Goal: Complete application form

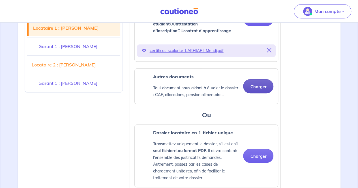
click at [265, 85] on button "Charger" at bounding box center [258, 86] width 30 height 14
click at [257, 89] on button "Charger" at bounding box center [258, 86] width 30 height 14
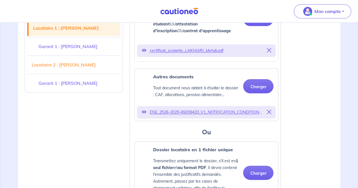
click at [255, 95] on div "Autres documents Tout document nous aidant à étudier le dossier : CAF, allocati…" at bounding box center [206, 86] width 134 height 26
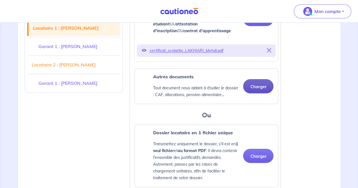
click at [257, 86] on button "Charger" at bounding box center [258, 86] width 30 height 14
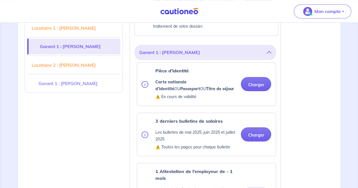
scroll to position [479, 0]
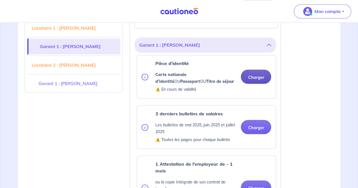
click at [253, 79] on button "Charger" at bounding box center [256, 77] width 30 height 14
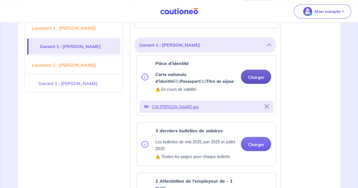
click at [255, 77] on button "Charger" at bounding box center [256, 77] width 30 height 14
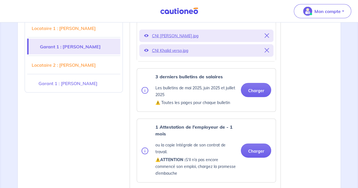
scroll to position [556, 0]
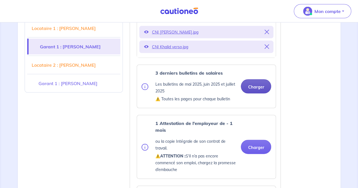
click at [257, 81] on button "Charger" at bounding box center [256, 87] width 30 height 14
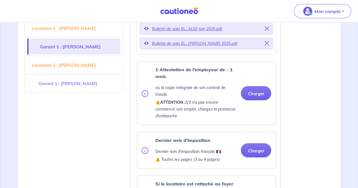
scroll to position [662, 0]
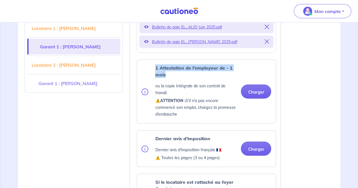
drag, startPoint x: 166, startPoint y: 72, endPoint x: 151, endPoint y: 67, distance: 16.5
click at [151, 67] on div "1 Attestation de l'employeur de - 1 mois ou la copie Intégrale de son contrat d…" at bounding box center [189, 92] width 95 height 54
copy strong "1 Attestation de l'employeur de - 1 mois"
click at [254, 89] on button "Charger" at bounding box center [256, 92] width 30 height 14
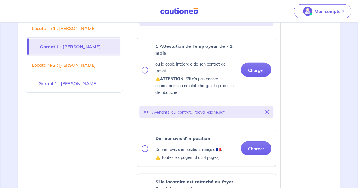
scroll to position [668, 0]
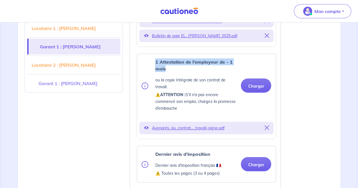
drag, startPoint x: 168, startPoint y: 67, endPoint x: 154, endPoint y: 63, distance: 15.1
click at [154, 63] on div "1 Attestation de l'employeur de - 1 mois ou la copie Intégrale de son contrat d…" at bounding box center [189, 86] width 95 height 54
copy strong "1 Attestation de l'employeur de - 1 mois"
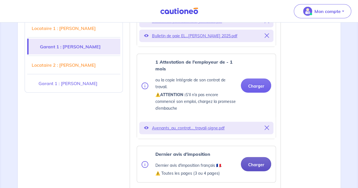
click at [255, 163] on button "Charger" at bounding box center [256, 164] width 30 height 14
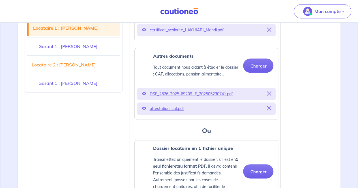
scroll to position [302, 0]
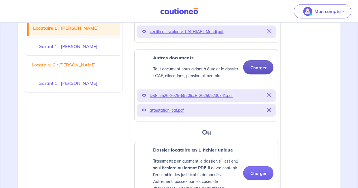
click at [262, 68] on button "Charger" at bounding box center [258, 67] width 30 height 14
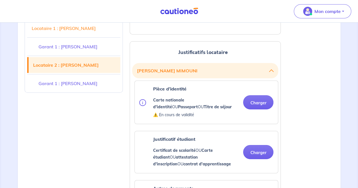
scroll to position [1005, 0]
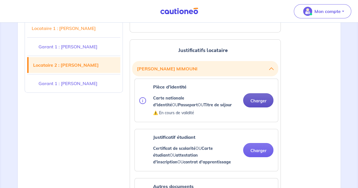
click at [267, 94] on button "Charger" at bounding box center [258, 100] width 30 height 14
click at [143, 129] on div "Justificatif étudiant Certificat de scolarité OU Carte étudiant OU attestation …" at bounding box center [206, 150] width 143 height 42
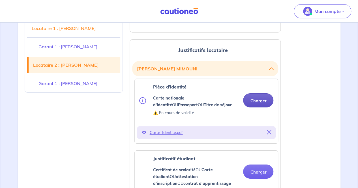
click at [255, 93] on button "Charger" at bounding box center [258, 100] width 30 height 14
click at [143, 130] on icon at bounding box center [144, 132] width 5 height 5
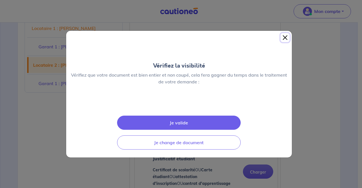
click at [282, 33] on button "Close" at bounding box center [285, 37] width 9 height 9
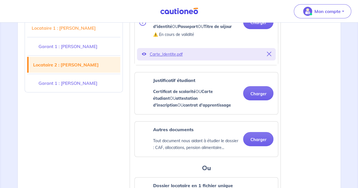
scroll to position [1088, 0]
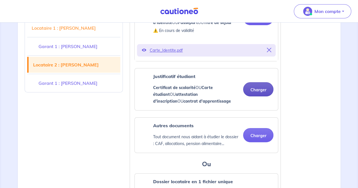
click at [254, 83] on button "Charger" at bounding box center [258, 89] width 30 height 14
click at [144, 118] on div "Autres documents Tout document nous aidant à étudier le dossier : CAF, allocati…" at bounding box center [206, 135] width 143 height 35
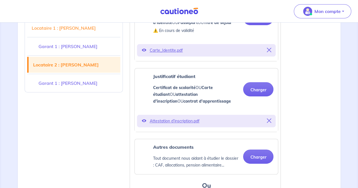
click at [144, 119] on icon at bounding box center [144, 121] width 5 height 5
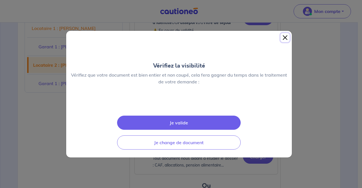
click at [281, 33] on button "Close" at bounding box center [285, 37] width 9 height 9
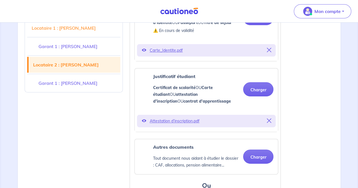
click at [269, 119] on icon at bounding box center [269, 121] width 5 height 5
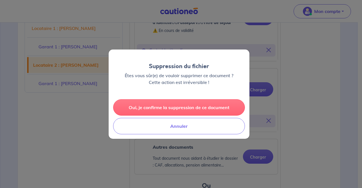
click at [178, 108] on button "Oui, je confirme la suppression de ce document" at bounding box center [179, 107] width 132 height 16
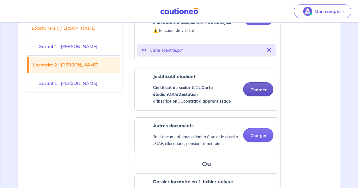
click at [252, 82] on button "Charger" at bounding box center [258, 89] width 30 height 14
click at [256, 83] on button "Charger" at bounding box center [258, 89] width 30 height 14
click at [258, 128] on button "Charger" at bounding box center [258, 135] width 30 height 14
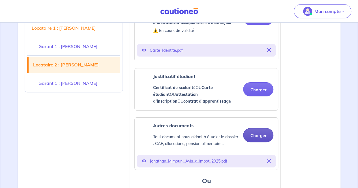
click at [254, 128] on button "Charger" at bounding box center [258, 135] width 30 height 14
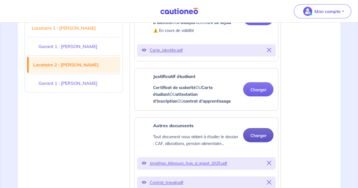
click at [258, 128] on button "Charger" at bounding box center [258, 135] width 30 height 14
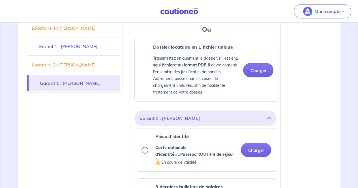
scroll to position [1267, 0]
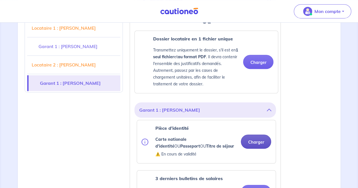
click at [250, 135] on button "Charger" at bounding box center [256, 142] width 30 height 14
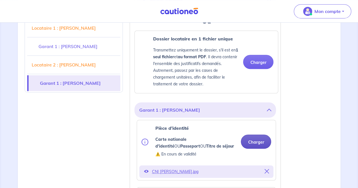
click at [255, 135] on button "Charger" at bounding box center [256, 142] width 30 height 14
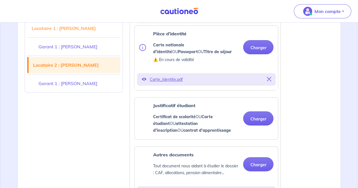
scroll to position [1061, 0]
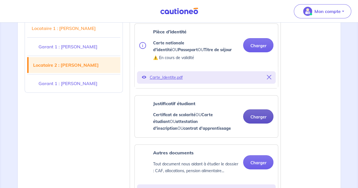
click at [263, 110] on button "Charger" at bounding box center [258, 117] width 30 height 14
click at [257, 110] on button "Charger" at bounding box center [258, 117] width 30 height 14
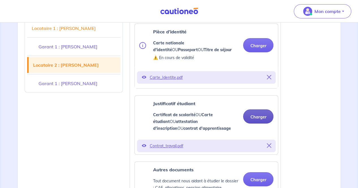
click at [256, 110] on button "Charger" at bounding box center [258, 117] width 30 height 14
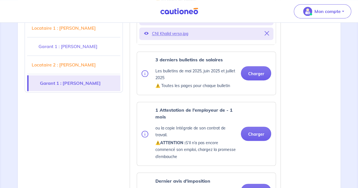
scroll to position [1460, 0]
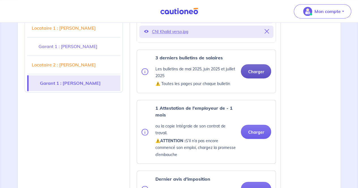
click at [265, 64] on button "Charger" at bounding box center [256, 71] width 30 height 14
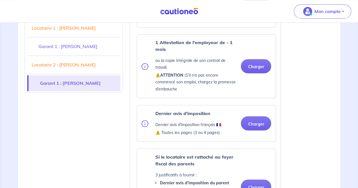
scroll to position [1528, 0]
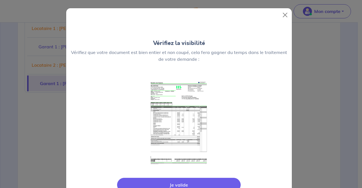
click at [178, 181] on button "Je valide" at bounding box center [179, 185] width 124 height 14
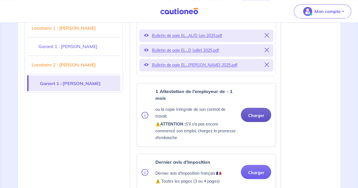
click at [254, 108] on button "Charger" at bounding box center [256, 115] width 30 height 14
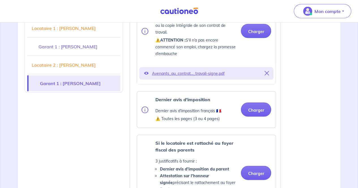
scroll to position [1614, 0]
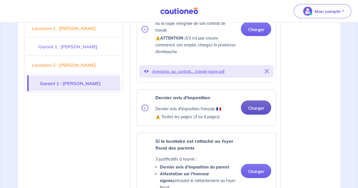
click at [256, 101] on button "Charger" at bounding box center [256, 108] width 30 height 14
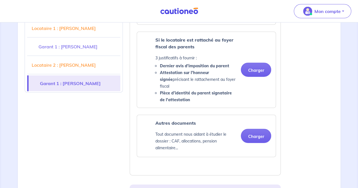
scroll to position [1718, 0]
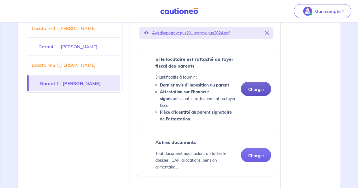
click at [255, 82] on button "Charger" at bounding box center [256, 89] width 30 height 14
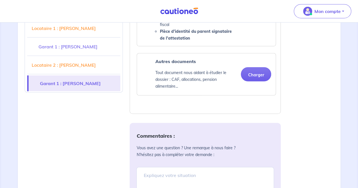
scroll to position [1801, 0]
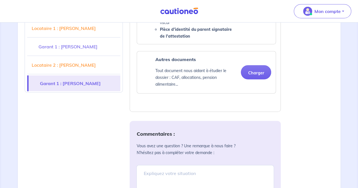
click at [258, 65] on button "Charger" at bounding box center [256, 72] width 30 height 14
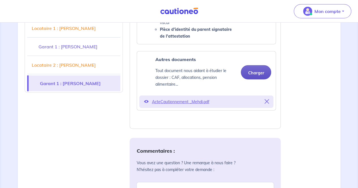
click at [258, 65] on button "Charger" at bounding box center [256, 72] width 30 height 14
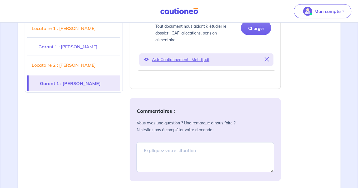
scroll to position [1850, 0]
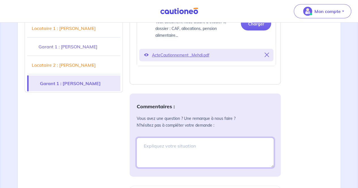
click at [202, 138] on textarea at bounding box center [205, 153] width 138 height 30
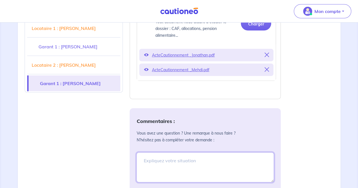
paste textarea "Bonjour, Dans le cadre du bail solidaire, pourriez-vous m’indiquer si vous préf…"
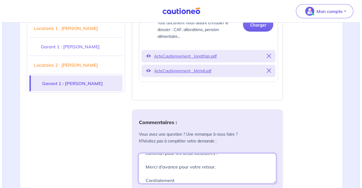
scroll to position [1970, 0]
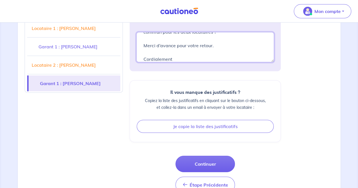
type textarea "Bonjour, Dans le cadre du bail solidaire, pourriez-vous m’indiquer si vous préf…"
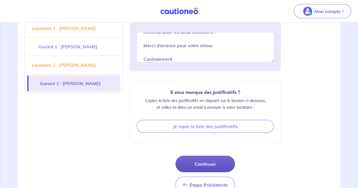
click at [197, 156] on button "Continuer" at bounding box center [205, 164] width 59 height 16
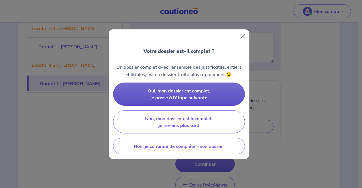
click at [219, 92] on button "Oui, mon dossier est complet, je passe à l’étape suivante" at bounding box center [179, 94] width 132 height 23
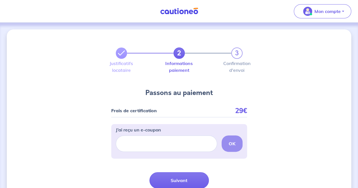
click at [174, 153] on div "J’ai reçu un e-coupon OK" at bounding box center [179, 139] width 127 height 30
click at [173, 148] on input "J’ai reçu un e-coupon" at bounding box center [166, 144] width 101 height 16
drag, startPoint x: 163, startPoint y: 129, endPoint x: 140, endPoint y: 130, distance: 22.4
click at [140, 130] on div "J’ai reçu un e-coupon OK" at bounding box center [179, 139] width 127 height 25
copy p "e-coupon"
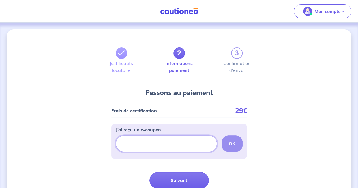
click at [135, 144] on input "J’ai reçu un e-coupon" at bounding box center [166, 144] width 101 height 16
paste input "UNLOCKER-GL"
type input "UNLOCKER-GL"
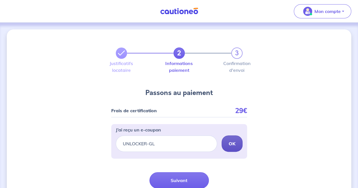
click at [232, 142] on strong "OK" at bounding box center [232, 144] width 7 height 6
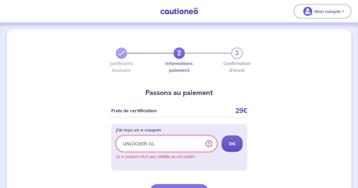
click at [183, 144] on input "UNLOCKER-GL" at bounding box center [166, 144] width 101 height 16
click at [151, 143] on input "UNLOCKER-GL" at bounding box center [166, 144] width 101 height 16
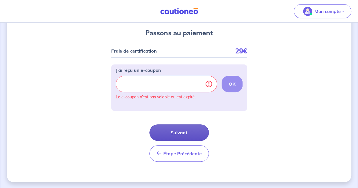
click at [178, 129] on button "Suivant" at bounding box center [179, 133] width 59 height 16
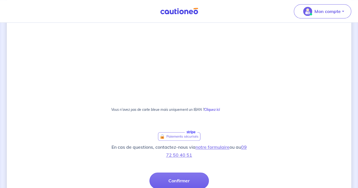
scroll to position [356, 0]
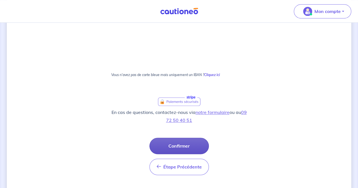
click at [189, 143] on button "Confirmer" at bounding box center [179, 146] width 59 height 16
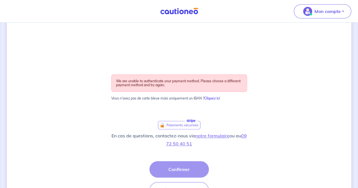
scroll to position [224, 0]
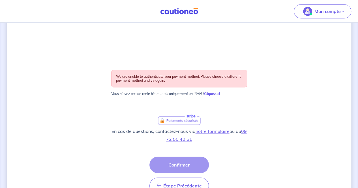
click at [189, 166] on div "Étape Précédente Précédent Confirmer Confirmer" at bounding box center [179, 175] width 59 height 37
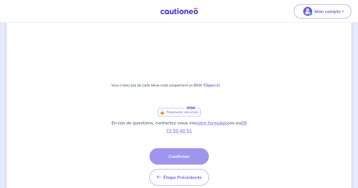
scroll to position [217, 0]
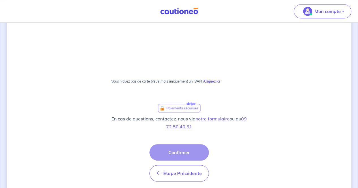
click at [186, 151] on div "Étape Précédente Précédent Confirmer Confirmer" at bounding box center [179, 162] width 59 height 37
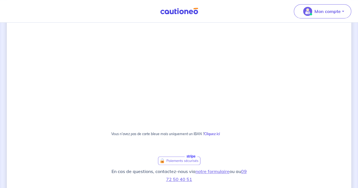
scroll to position [237, 0]
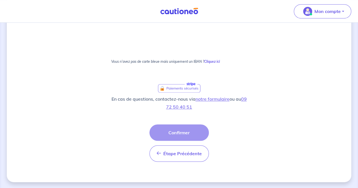
click at [181, 128] on div "Étape Précédente Précédent Confirmer Confirmer" at bounding box center [179, 143] width 59 height 37
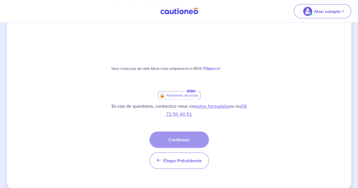
scroll to position [103, 0]
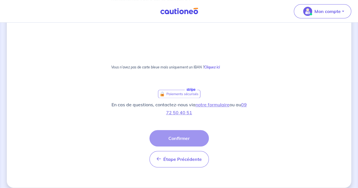
click at [179, 135] on div "Étape Précédente Précédent Confirmer Confirmer" at bounding box center [179, 148] width 59 height 37
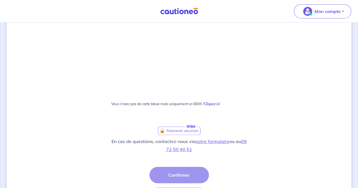
scroll to position [197, 0]
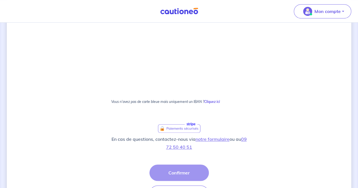
click at [175, 179] on div "Étape Précédente Précédent Confirmer Confirmer" at bounding box center [179, 183] width 59 height 37
click at [175, 170] on div "Étape Précédente Précédent Confirmer Confirmer" at bounding box center [179, 183] width 59 height 37
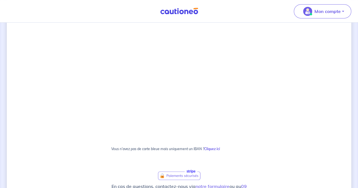
scroll to position [237, 0]
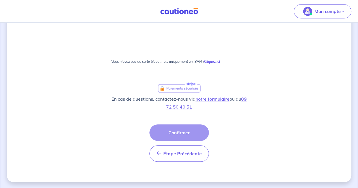
click at [182, 125] on div "Étape Précédente Précédent Confirmer Confirmer" at bounding box center [179, 143] width 59 height 37
click at [183, 132] on div "Étape Précédente Précédent Confirmer Confirmer" at bounding box center [179, 143] width 59 height 37
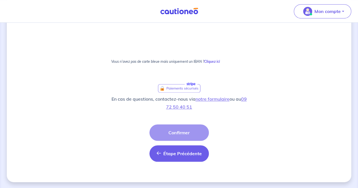
click at [176, 153] on span "Étape Précédente" at bounding box center [182, 154] width 39 height 6
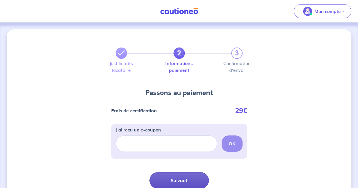
click at [188, 180] on button "Suivant" at bounding box center [179, 180] width 59 height 16
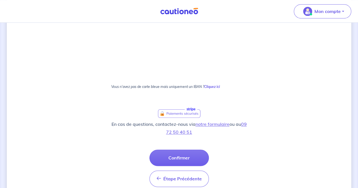
scroll to position [350, 0]
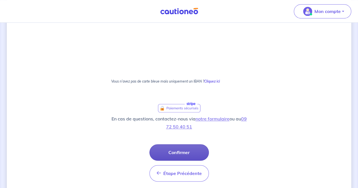
click at [180, 153] on button "Confirmer" at bounding box center [179, 152] width 59 height 16
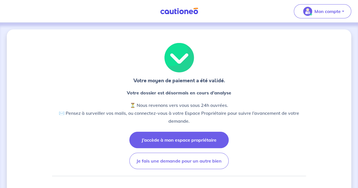
click at [170, 140] on button "J’accède à mon espace propriétaire" at bounding box center [178, 140] width 99 height 16
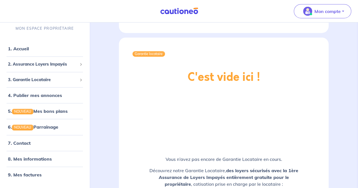
scroll to position [688, 0]
